Goal: Task Accomplishment & Management: Use online tool/utility

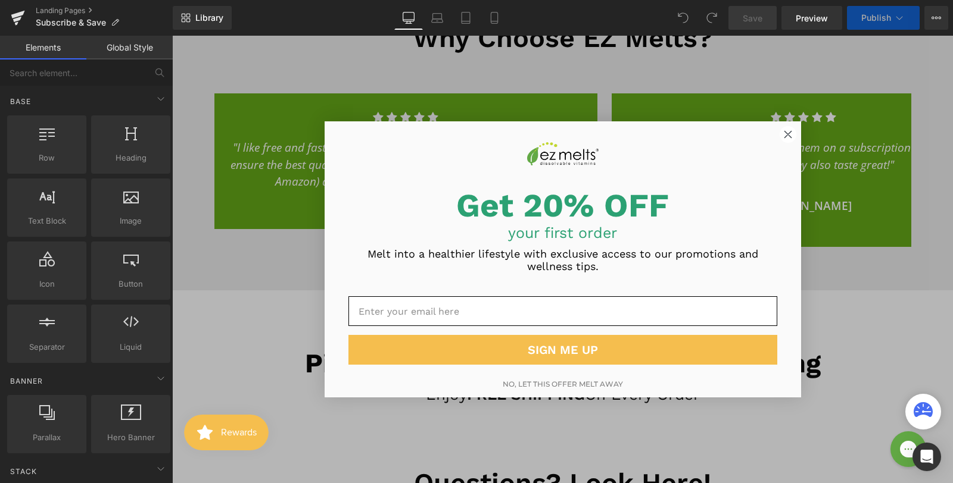
click at [787, 135] on circle "Close dialog" at bounding box center [787, 134] width 16 height 16
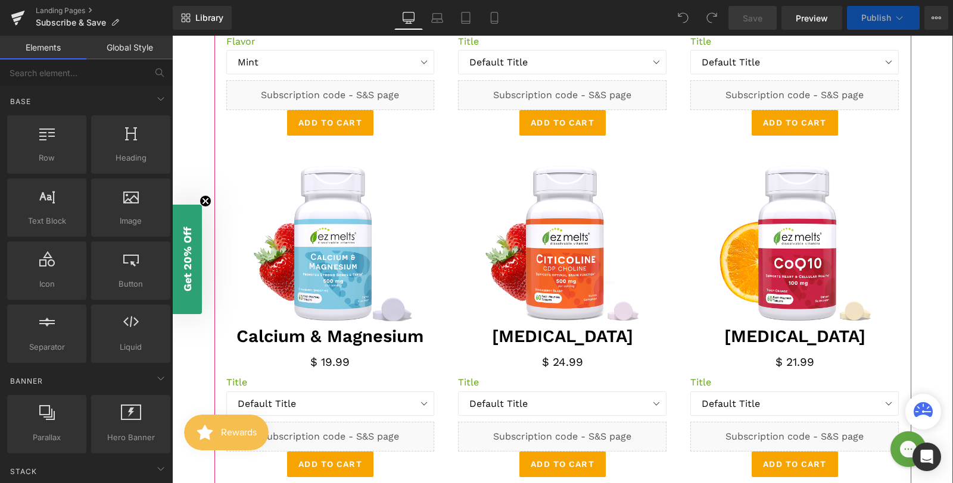
scroll to position [1227, 0]
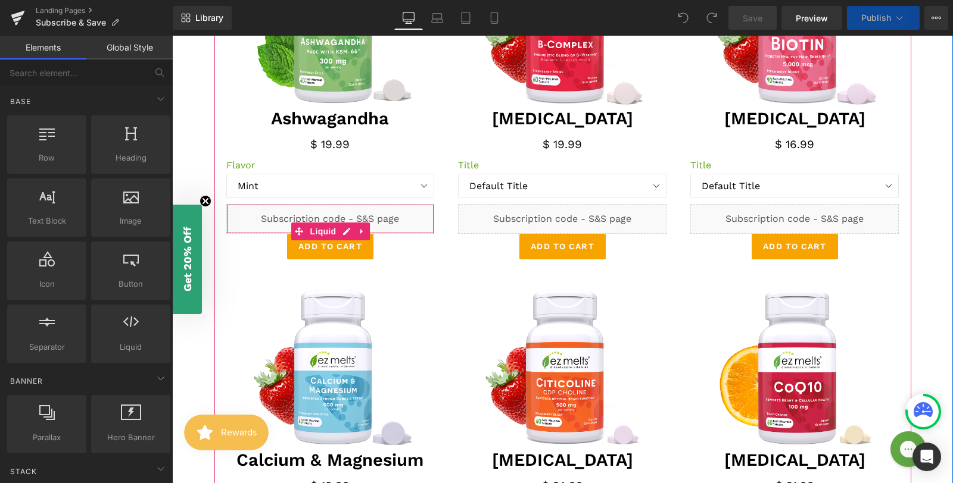
click at [409, 214] on div "Liquid" at bounding box center [330, 219] width 208 height 30
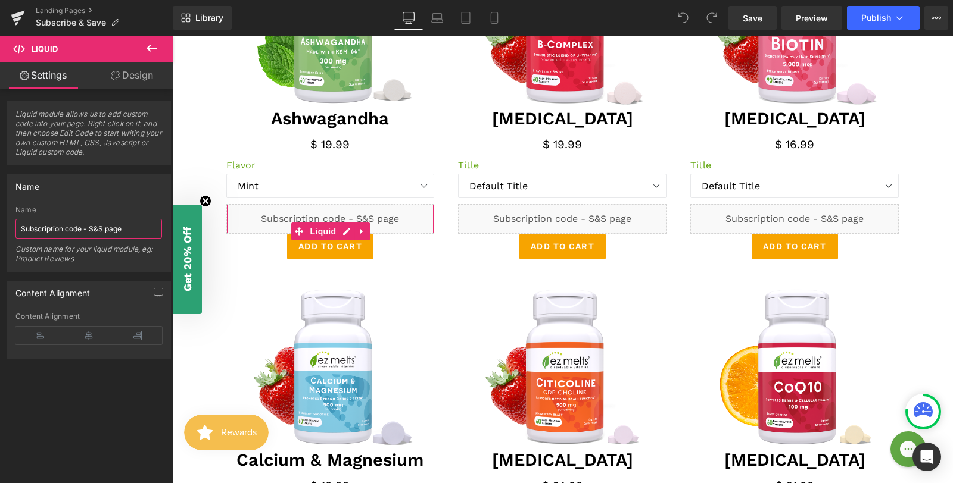
click at [129, 232] on input "Subscription code - S&S page" at bounding box center [88, 229] width 146 height 20
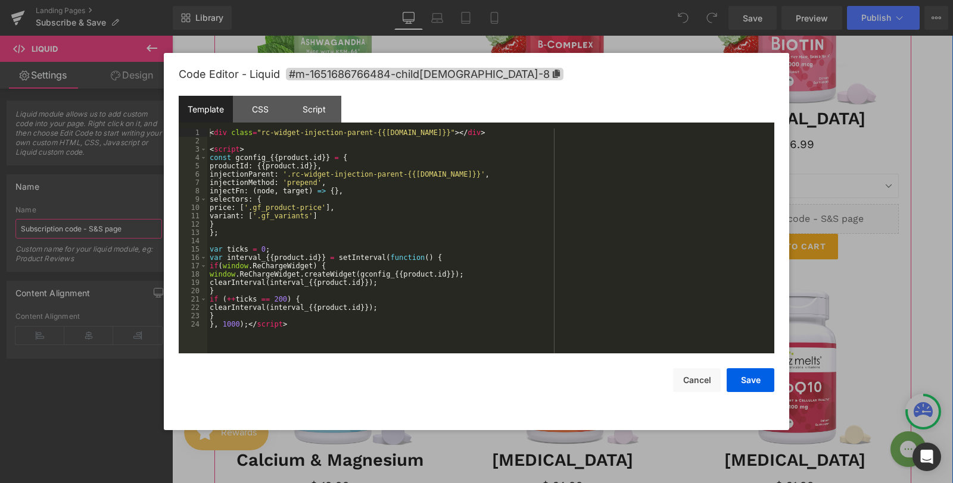
click at [346, 227] on div "Liquid" at bounding box center [330, 219] width 208 height 30
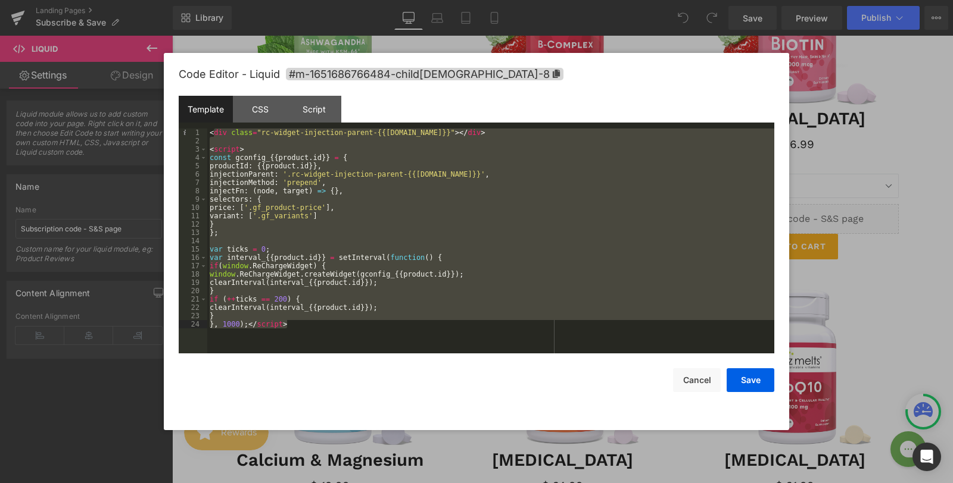
drag, startPoint x: 212, startPoint y: 130, endPoint x: 300, endPoint y: 365, distance: 251.2
click at [307, 372] on div "Code Editor - Liquid #m-1651686766484-child[DEMOGRAPHIC_DATA]-8 Template CSS Sc…" at bounding box center [476, 241] width 595 height 377
click at [247, 266] on div "< div class = "rc-widget-injection-parent-{{[DOMAIN_NAME]}}" > </ div > < scrip…" at bounding box center [490, 250] width 567 height 242
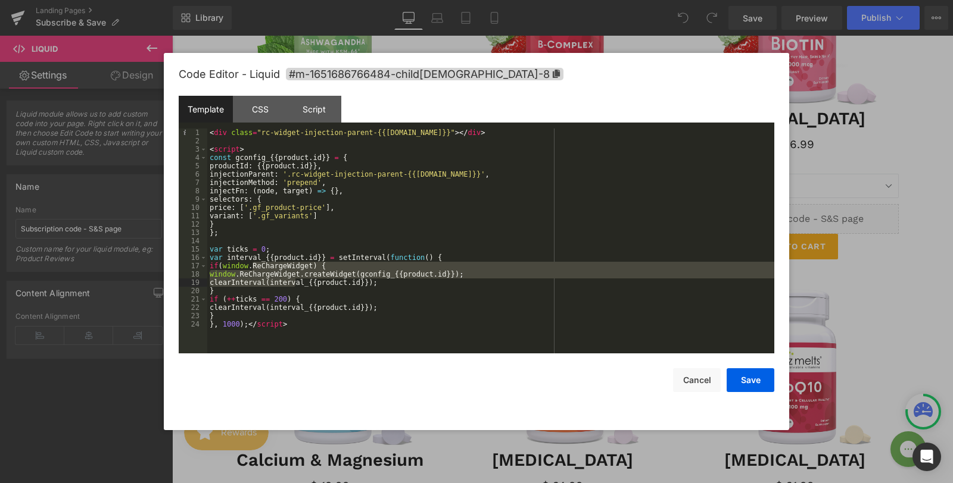
drag, startPoint x: 251, startPoint y: 264, endPoint x: 296, endPoint y: 280, distance: 47.3
click at [296, 280] on div "< div class = "rc-widget-injection-parent-{{[DOMAIN_NAME]}}" > </ div > < scrip…" at bounding box center [490, 250] width 567 height 242
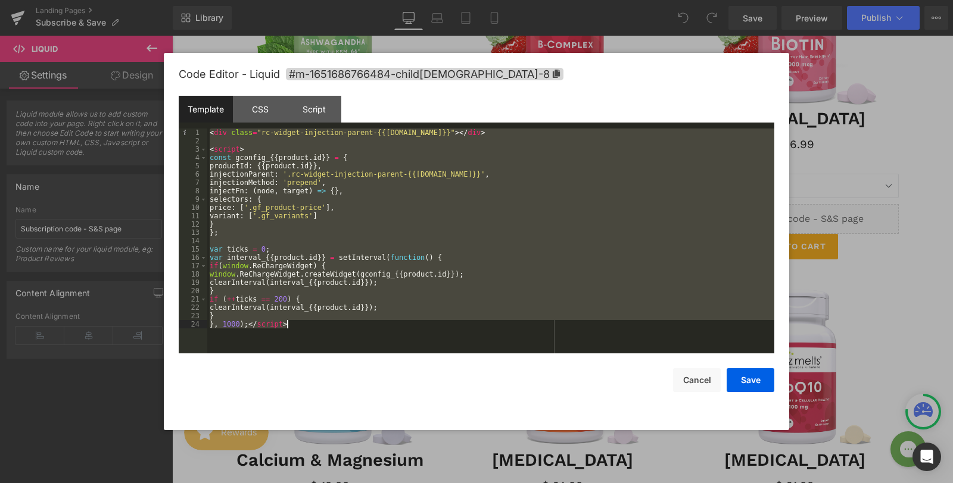
drag, startPoint x: 211, startPoint y: 135, endPoint x: 313, endPoint y: 341, distance: 229.3
click at [313, 341] on div "< div class = "rc-widget-injection-parent-{{[DOMAIN_NAME]}}" > </ div > < scrip…" at bounding box center [490, 250] width 567 height 242
click at [267, 112] on div "CSS" at bounding box center [260, 109] width 54 height 27
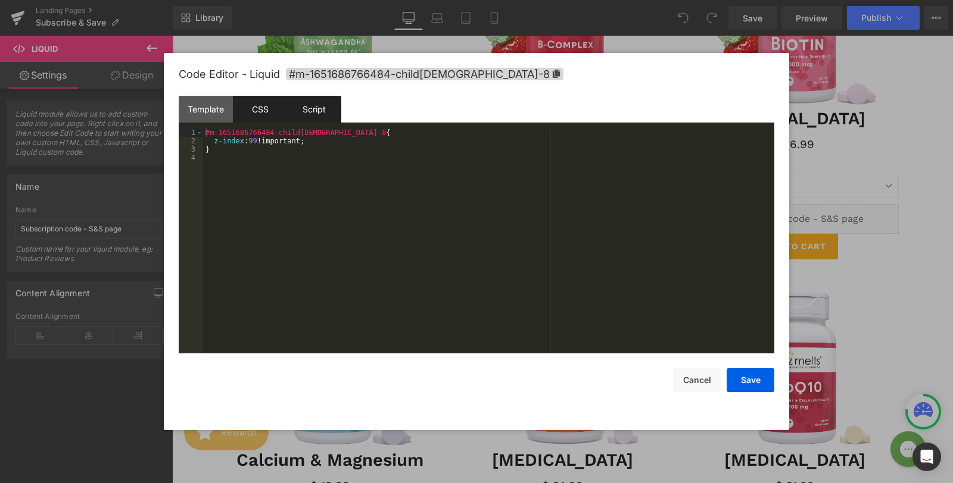
click at [303, 113] on div "Script" at bounding box center [314, 109] width 54 height 27
click at [257, 114] on div "CSS" at bounding box center [260, 109] width 54 height 27
click at [214, 113] on div "Template" at bounding box center [206, 109] width 54 height 27
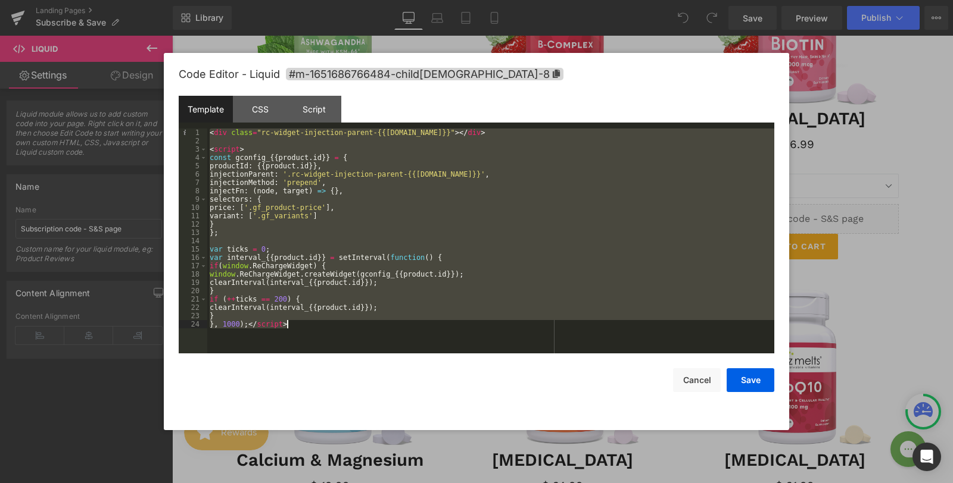
click at [276, 304] on div "< div class = "rc-widget-injection-parent-{{[DOMAIN_NAME]}}" > </ div > < scrip…" at bounding box center [490, 250] width 567 height 242
drag, startPoint x: 295, startPoint y: 332, endPoint x: 198, endPoint y: 125, distance: 229.1
click at [198, 125] on div "Template CSS Script Data 1 2 3 4 5 6 7 8 9 10 11 12 13 14 15 16 17 18 19 20 21 …" at bounding box center [476, 225] width 595 height 258
click at [699, 384] on button "Cancel" at bounding box center [697, 381] width 48 height 24
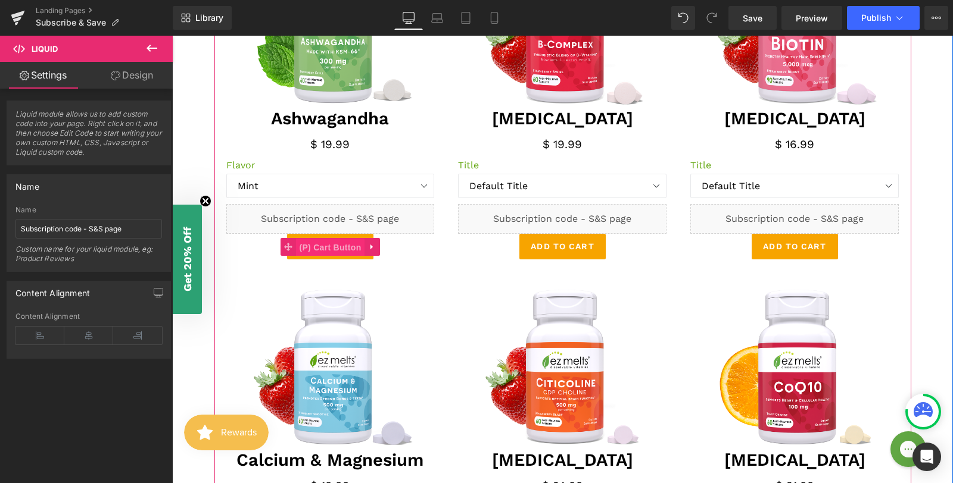
click at [321, 247] on span "(P) Cart Button" at bounding box center [330, 248] width 68 height 18
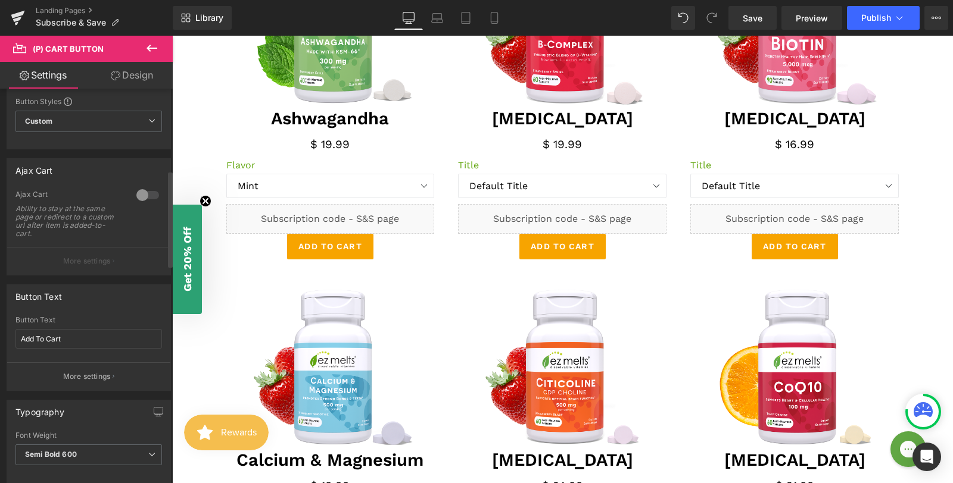
scroll to position [0, 0]
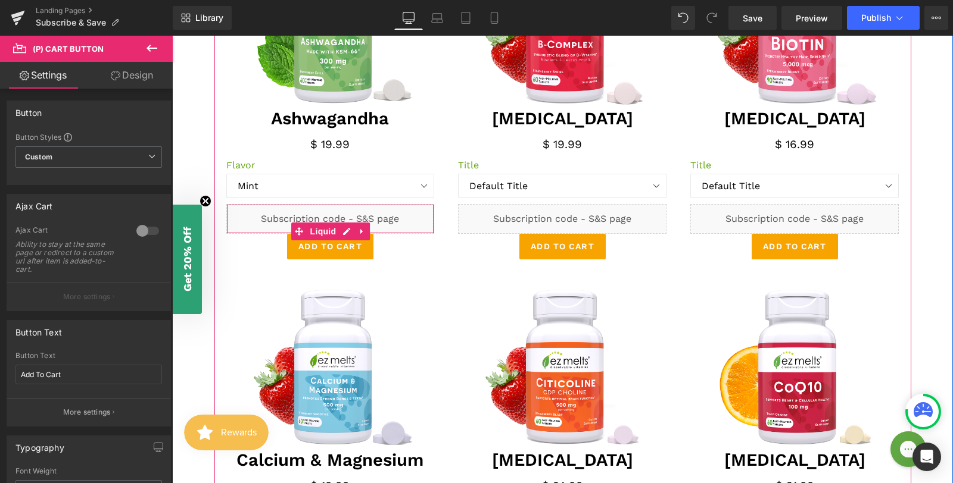
click at [295, 215] on div "Liquid" at bounding box center [330, 219] width 208 height 30
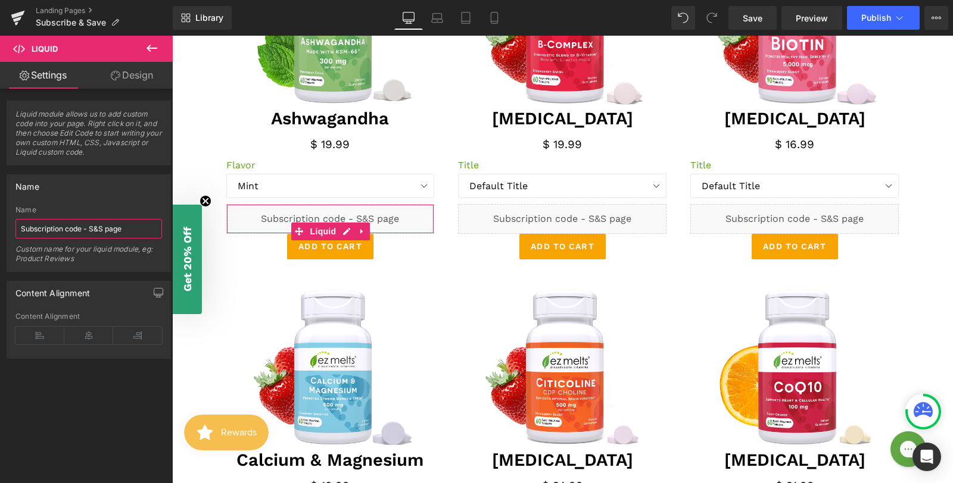
click at [97, 230] on input "Subscription code - S&S page" at bounding box center [88, 229] width 146 height 20
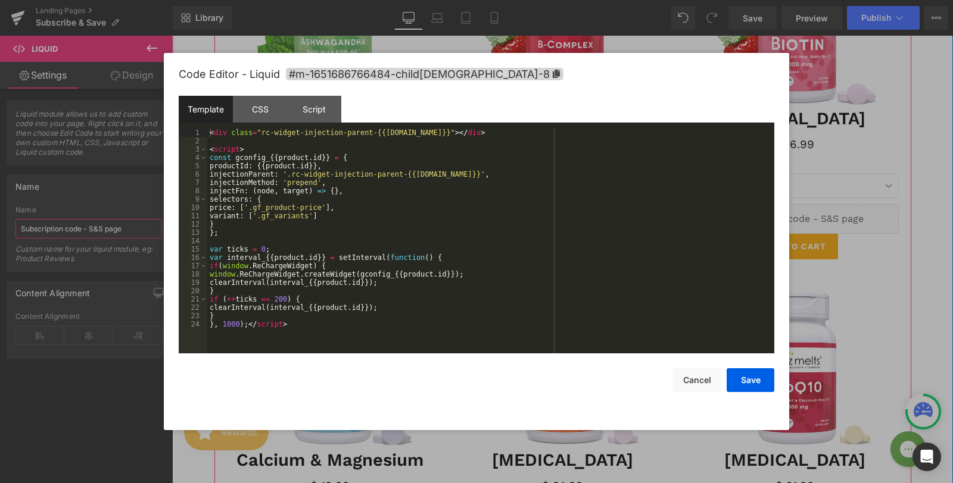
drag, startPoint x: 347, startPoint y: 225, endPoint x: 519, endPoint y: 264, distance: 176.5
click at [347, 225] on div "Liquid" at bounding box center [330, 219] width 208 height 30
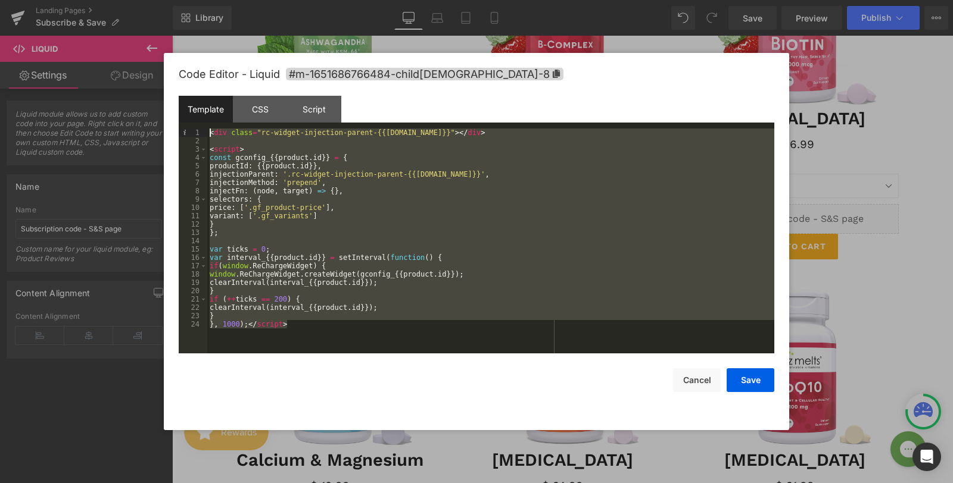
drag, startPoint x: 281, startPoint y: 320, endPoint x: 183, endPoint y: 120, distance: 222.3
click at [183, 120] on div "Template CSS Script Data 1 2 3 4 5 6 7 8 9 10 11 12 13 14 15 16 17 18 19 20 21 …" at bounding box center [476, 225] width 595 height 258
click at [692, 381] on button "Cancel" at bounding box center [697, 381] width 48 height 24
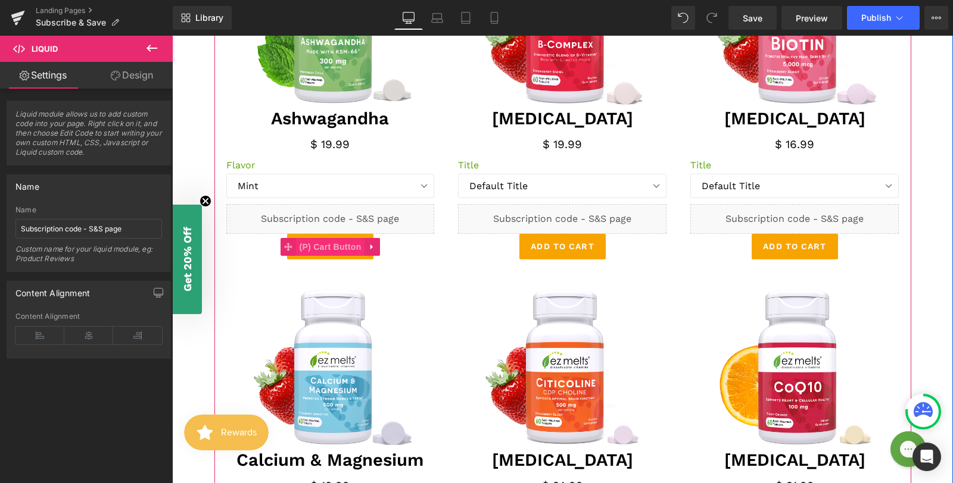
click at [330, 248] on span "(P) Cart Button" at bounding box center [330, 247] width 68 height 18
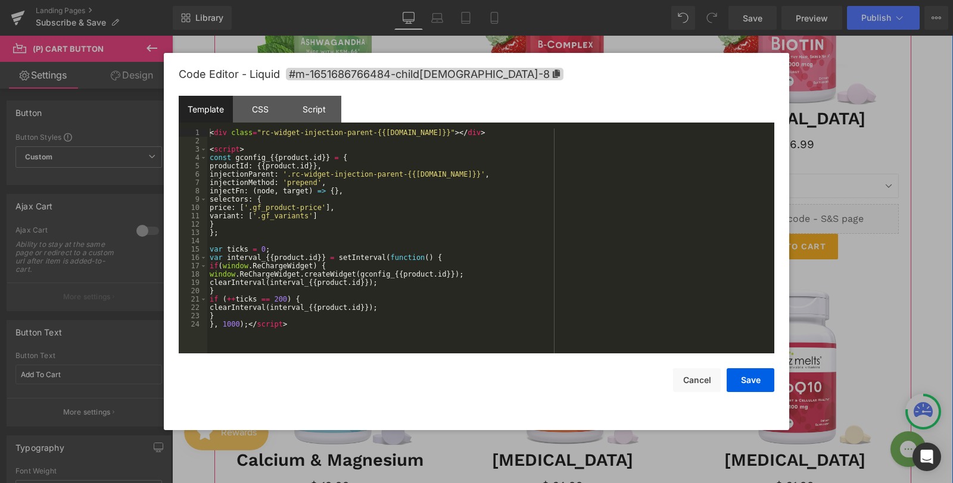
click at [340, 229] on div "Liquid" at bounding box center [330, 219] width 208 height 30
drag, startPoint x: 260, startPoint y: 134, endPoint x: 445, endPoint y: 138, distance: 184.6
click at [445, 138] on div "< div class = "rc-widget-injection-parent-{{[DOMAIN_NAME]}}" > </ div > < scrip…" at bounding box center [490, 250] width 567 height 242
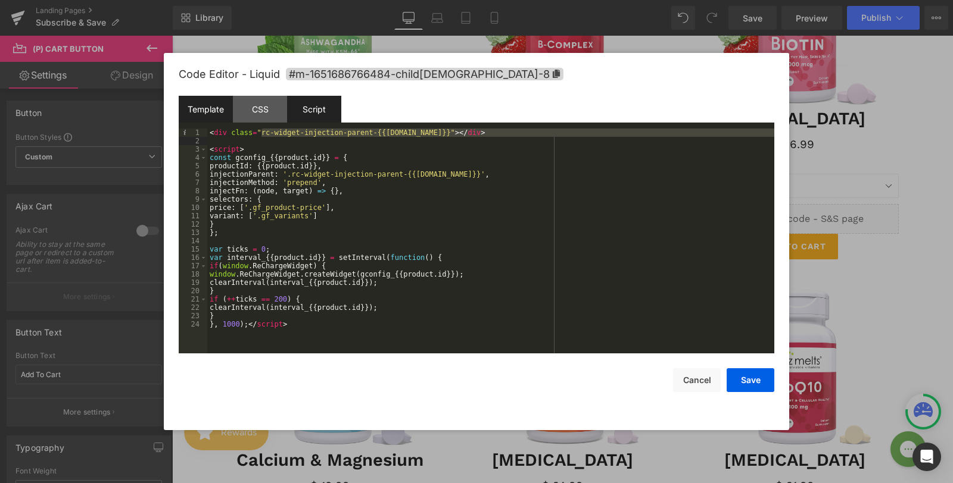
click at [317, 117] on div "Script" at bounding box center [314, 109] width 54 height 27
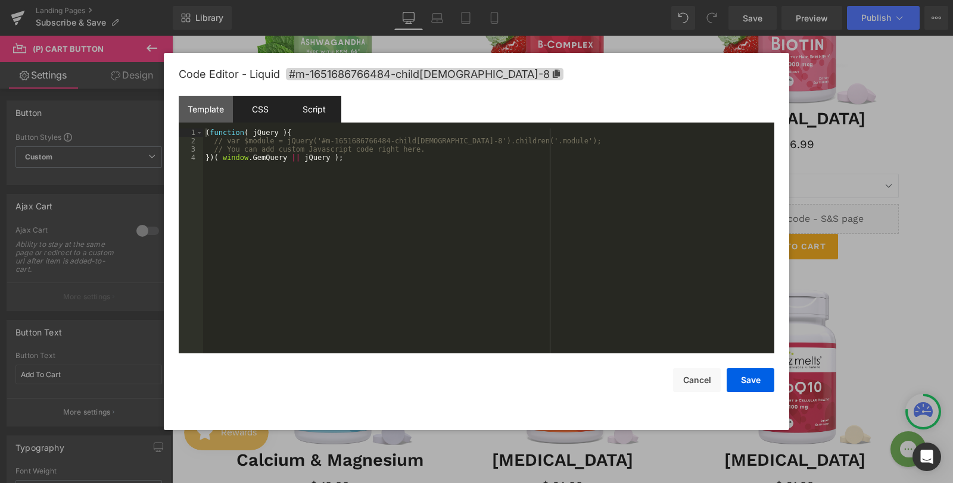
click at [269, 110] on div "CSS" at bounding box center [260, 109] width 54 height 27
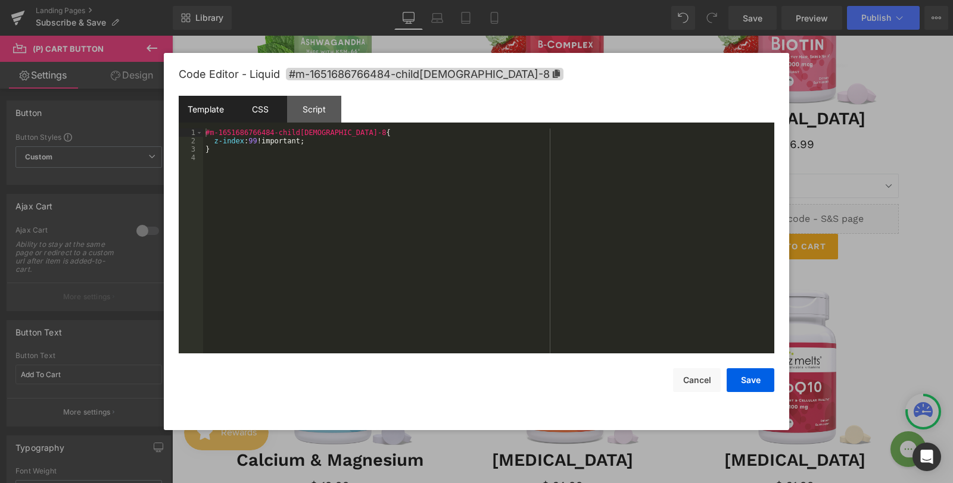
click at [205, 114] on div "Template" at bounding box center [206, 109] width 54 height 27
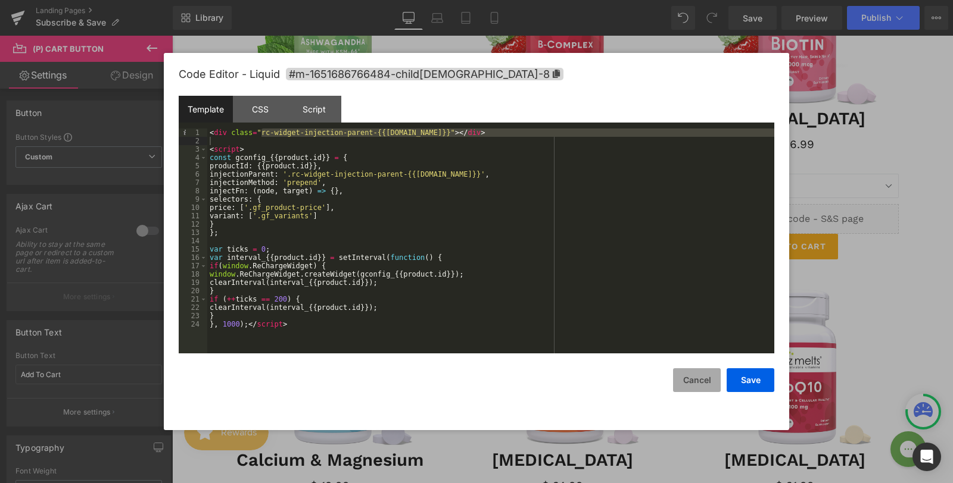
click at [685, 372] on button "Cancel" at bounding box center [697, 381] width 48 height 24
